Goal: Task Accomplishment & Management: Manage account settings

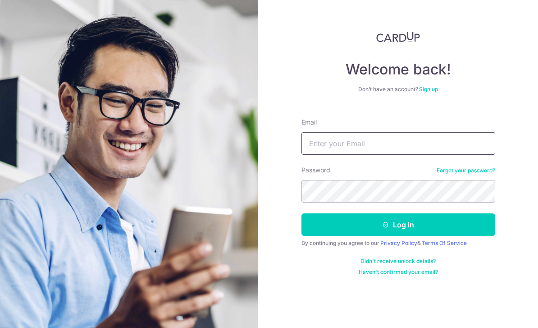
click at [396, 148] on input "Email" at bounding box center [399, 143] width 194 height 23
type input "[EMAIL_ADDRESS][DOMAIN_NAME]"
click at [411, 140] on input "[EMAIL_ADDRESS][DOMAIN_NAME]" at bounding box center [399, 143] width 194 height 23
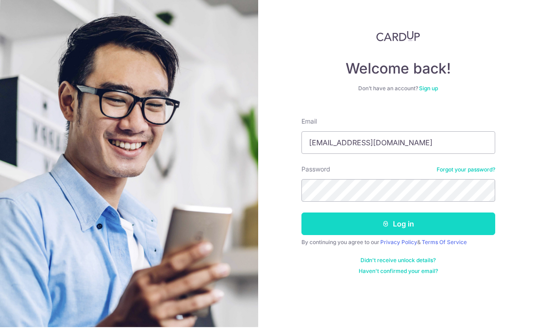
click at [426, 227] on button "Log in" at bounding box center [399, 224] width 194 height 23
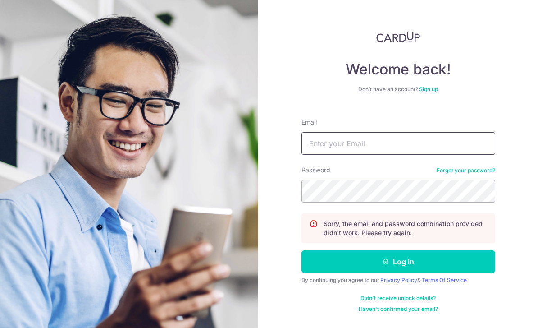
click at [382, 142] on input "Email" at bounding box center [399, 143] width 194 height 23
paste input "Charlotte_Tan_Hui_Yi@hotmail.com"
type input "Charlotte_Tan_Hui_Yi@hotmail.com"
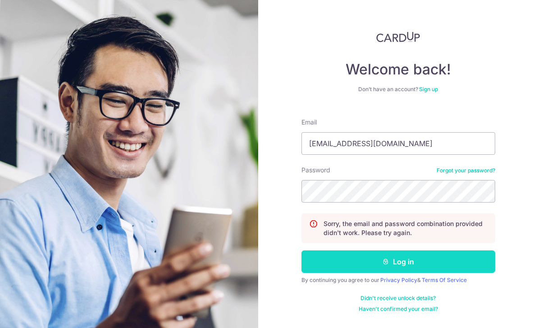
click at [407, 265] on button "Log in" at bounding box center [399, 261] width 194 height 23
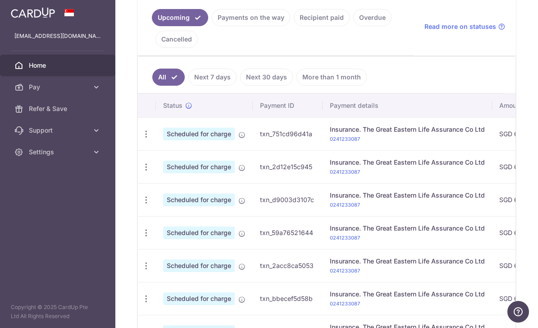
click at [198, 48] on link "Cancelled" at bounding box center [176, 39] width 42 height 17
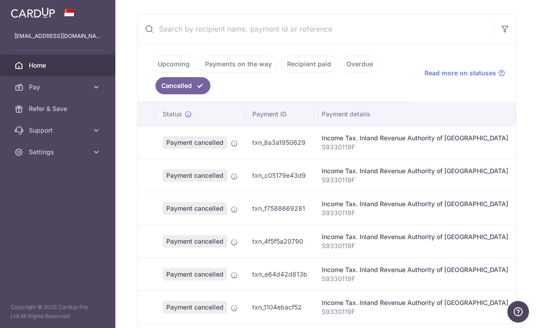
click at [341, 73] on link "Overdue" at bounding box center [360, 63] width 38 height 17
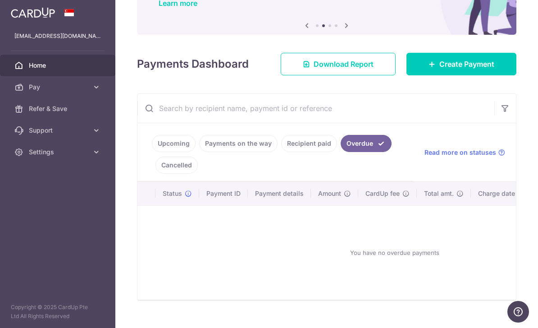
click at [281, 152] on link "Recipient paid" at bounding box center [309, 143] width 56 height 17
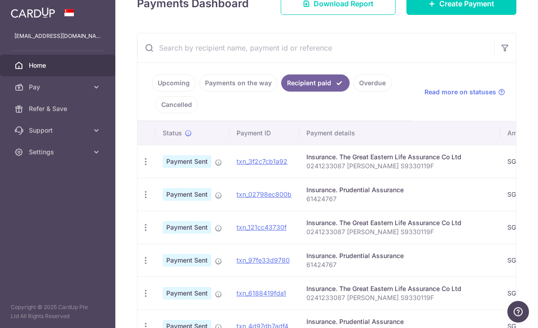
scroll to position [146, 0]
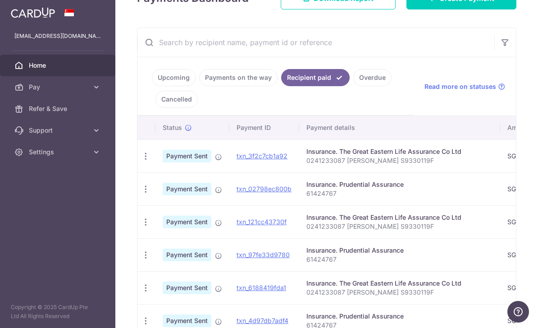
click at [199, 86] on link "Payments on the way" at bounding box center [238, 77] width 78 height 17
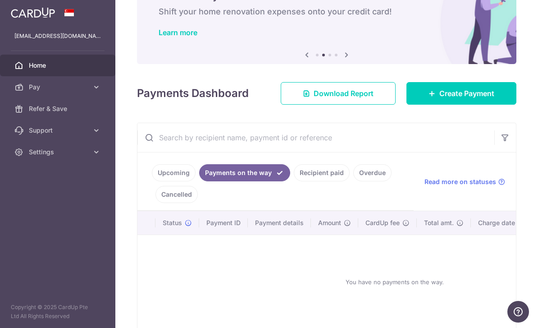
click at [152, 181] on link "Upcoming" at bounding box center [174, 172] width 44 height 17
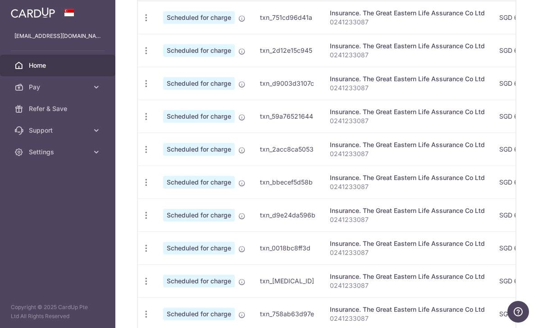
scroll to position [324, 0]
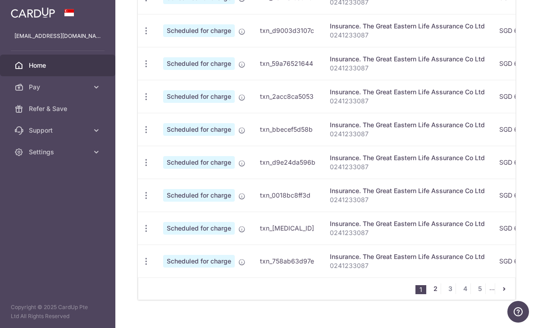
click at [437, 294] on link "2" at bounding box center [435, 288] width 11 height 11
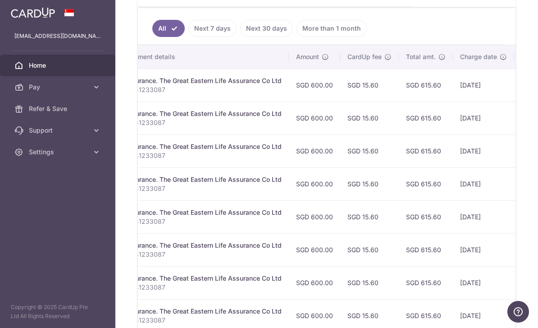
scroll to position [0, 203]
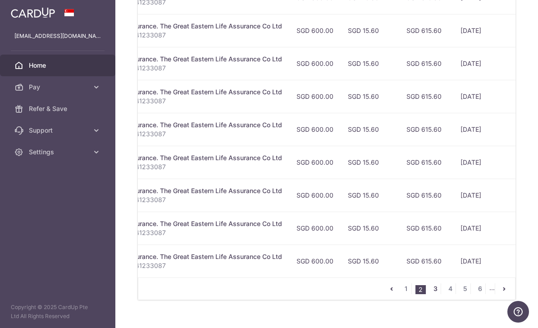
click at [434, 294] on link "3" at bounding box center [435, 288] width 11 height 11
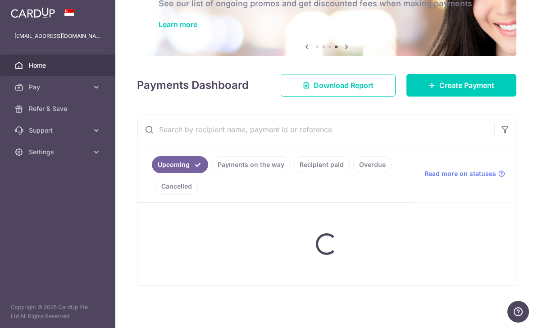
scroll to position [51, 0]
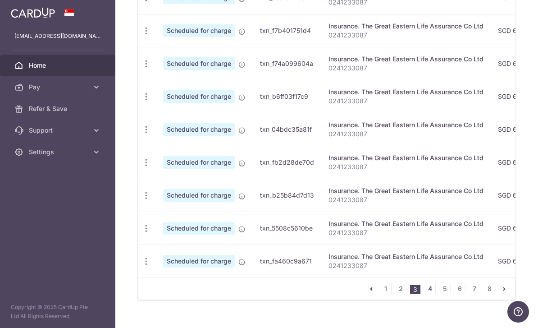
click at [431, 294] on link "4" at bounding box center [430, 288] width 11 height 11
click at [444, 294] on link "5" at bounding box center [444, 288] width 11 height 11
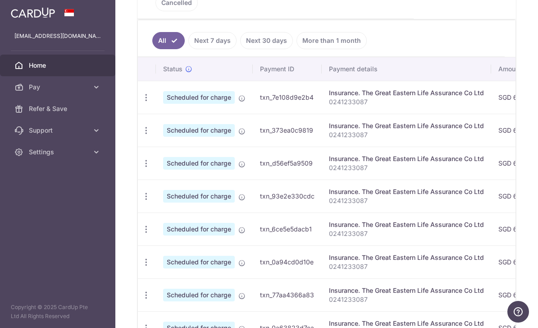
scroll to position [256, 0]
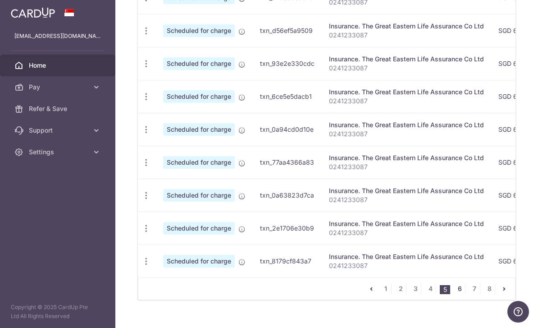
click at [458, 294] on link "6" at bounding box center [459, 288] width 11 height 11
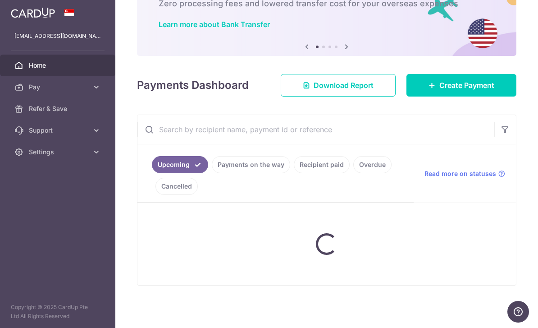
scroll to position [51, 0]
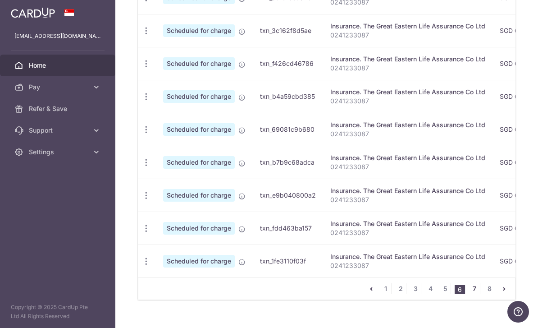
click at [475, 294] on link "7" at bounding box center [474, 288] width 11 height 11
click at [486, 294] on link "8" at bounding box center [489, 288] width 11 height 11
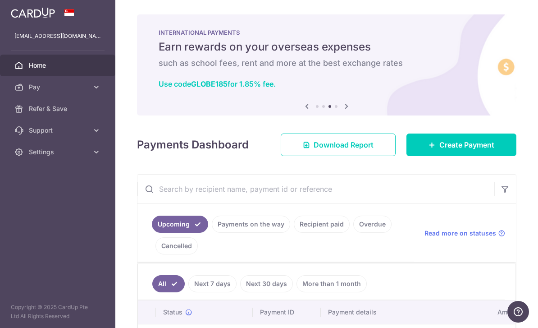
scroll to position [0, 0]
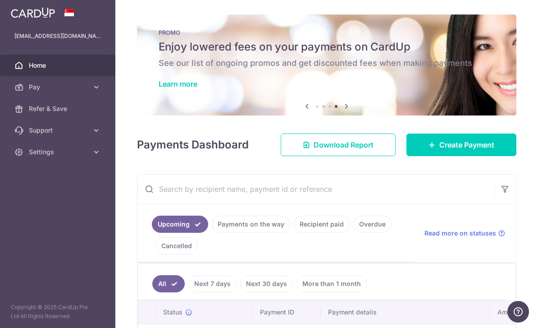
click at [0, 0] on button "button" at bounding box center [0, 0] width 0 height 0
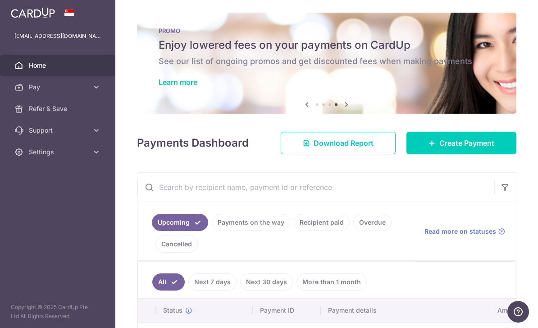
click at [0, 0] on icon "button" at bounding box center [0, 0] width 0 height 0
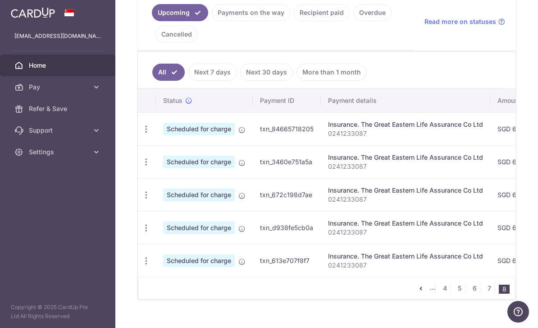
scroll to position [211, 0]
